Goal: Task Accomplishment & Management: Manage account settings

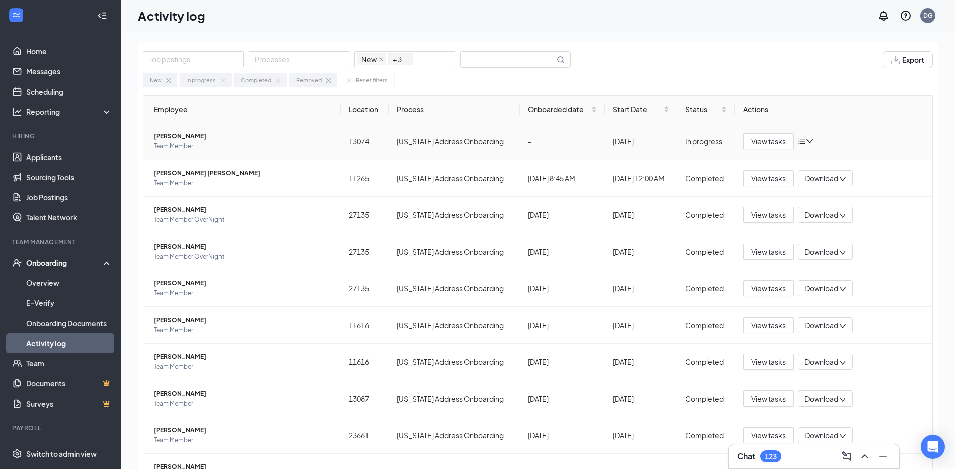
click at [807, 140] on icon "down" at bounding box center [810, 141] width 6 height 4
click at [757, 145] on span "View tasks" at bounding box center [768, 141] width 35 height 11
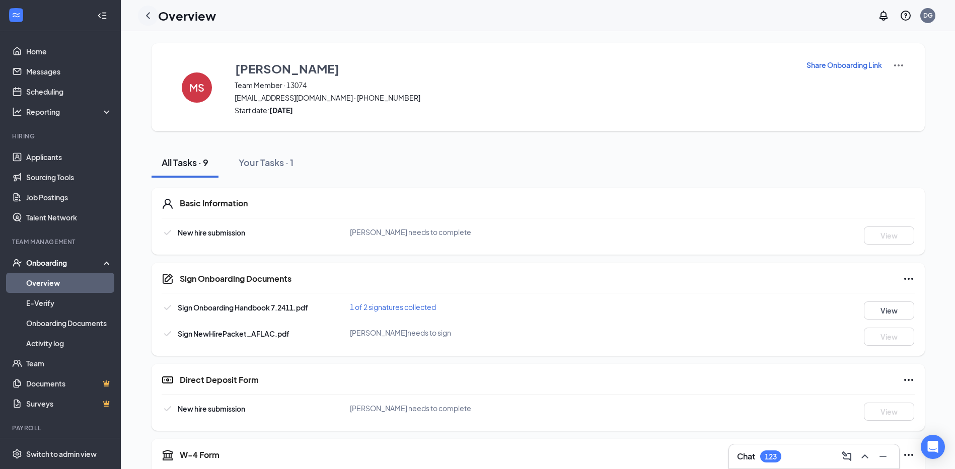
click at [149, 16] on icon "ChevronLeft" at bounding box center [148, 16] width 12 height 12
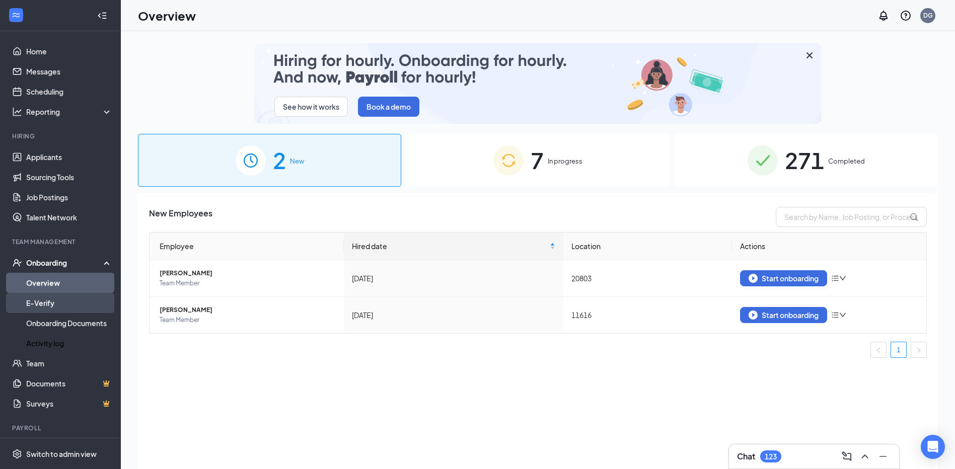
drag, startPoint x: 35, startPoint y: 339, endPoint x: 79, endPoint y: 306, distance: 55.1
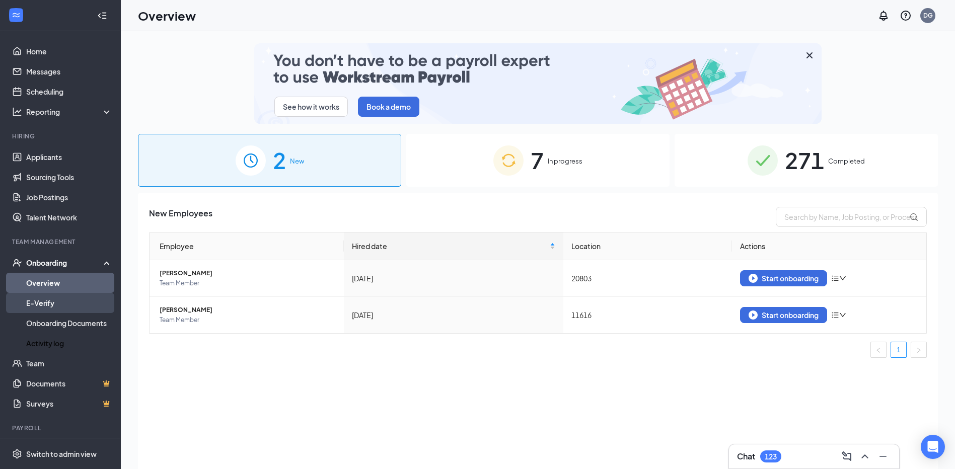
click at [36, 338] on link "Activity log" at bounding box center [69, 343] width 86 height 20
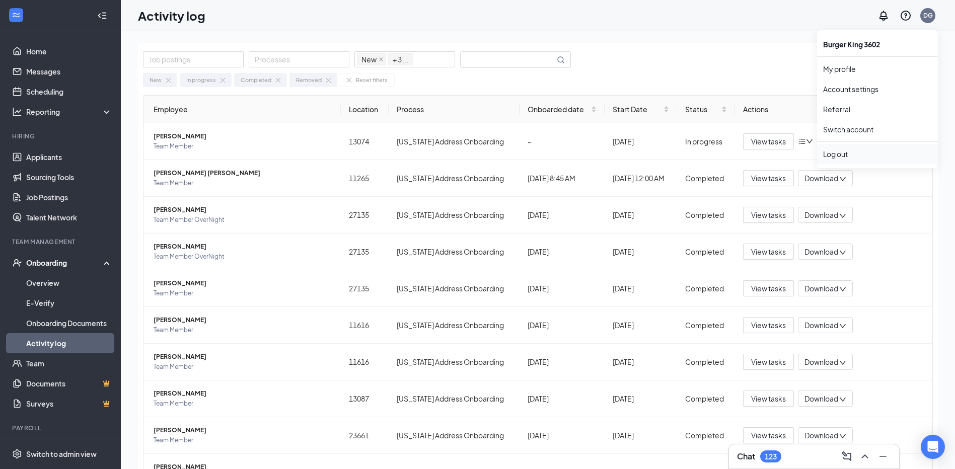
click at [836, 155] on div "Log out" at bounding box center [877, 154] width 109 height 10
